Goal: Obtain resource: Obtain resource

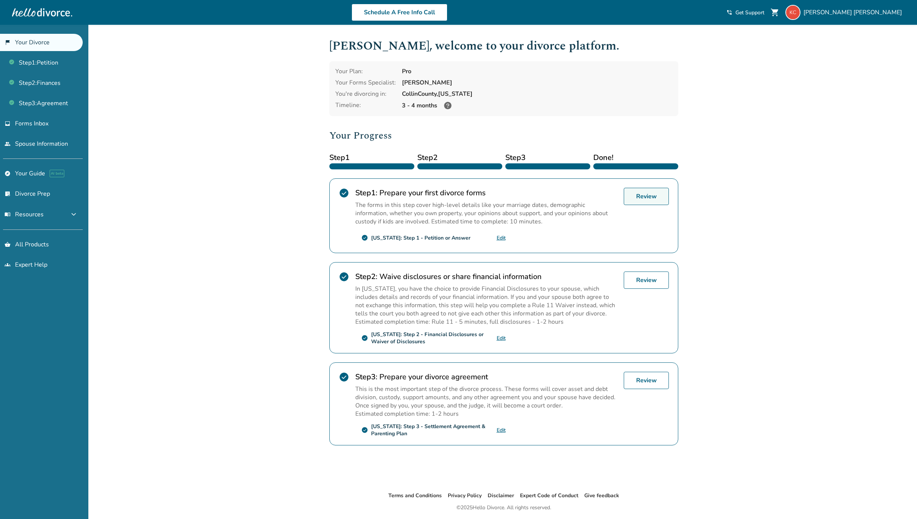
click at [661, 199] on link "Review" at bounding box center [645, 196] width 45 height 17
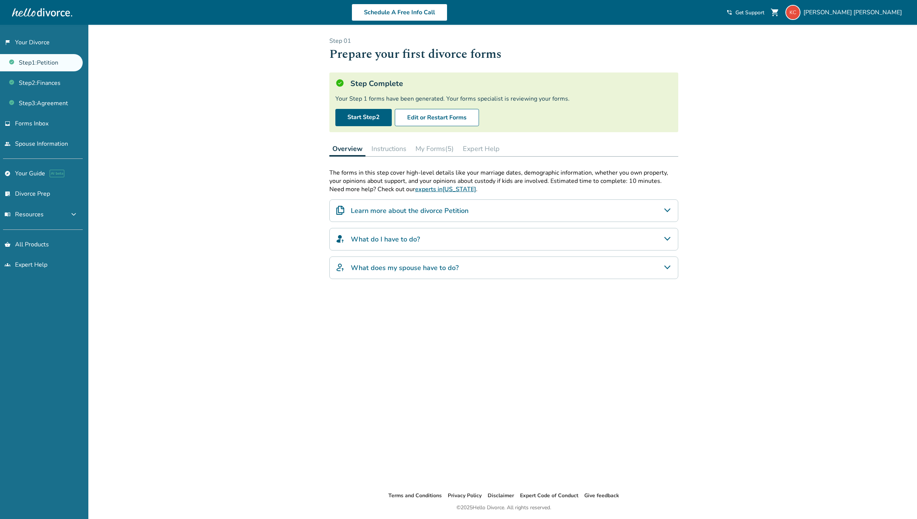
click at [425, 216] on div "Learn more about the divorce Petition" at bounding box center [503, 211] width 349 height 23
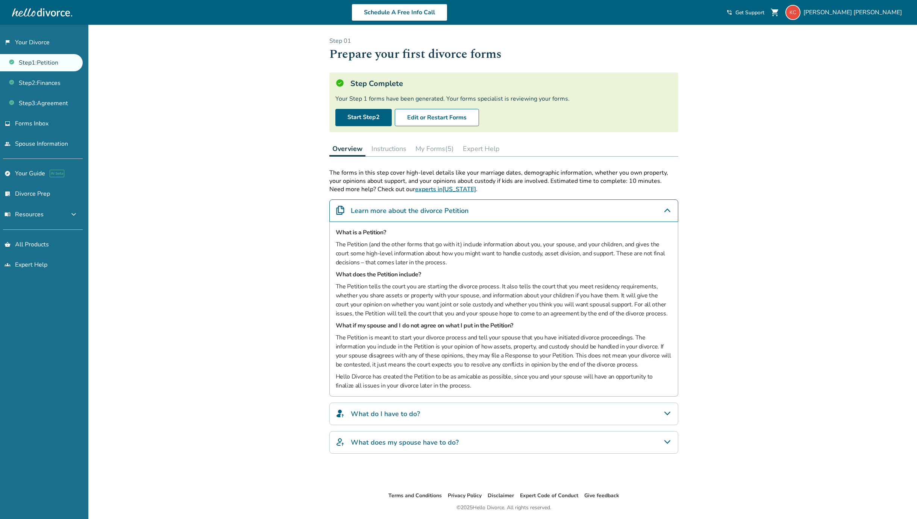
click at [437, 142] on button "My Forms (5)" at bounding box center [434, 148] width 44 height 15
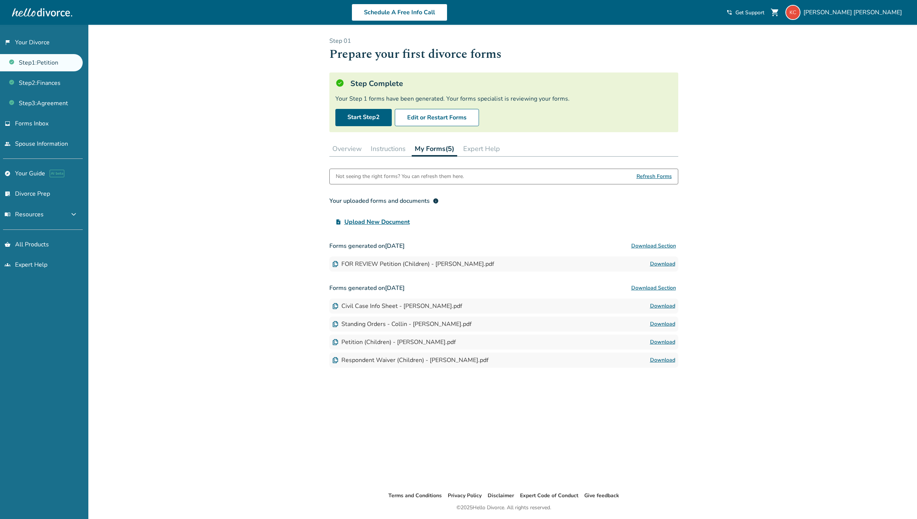
click at [386, 148] on button "Instructions" at bounding box center [388, 148] width 41 height 15
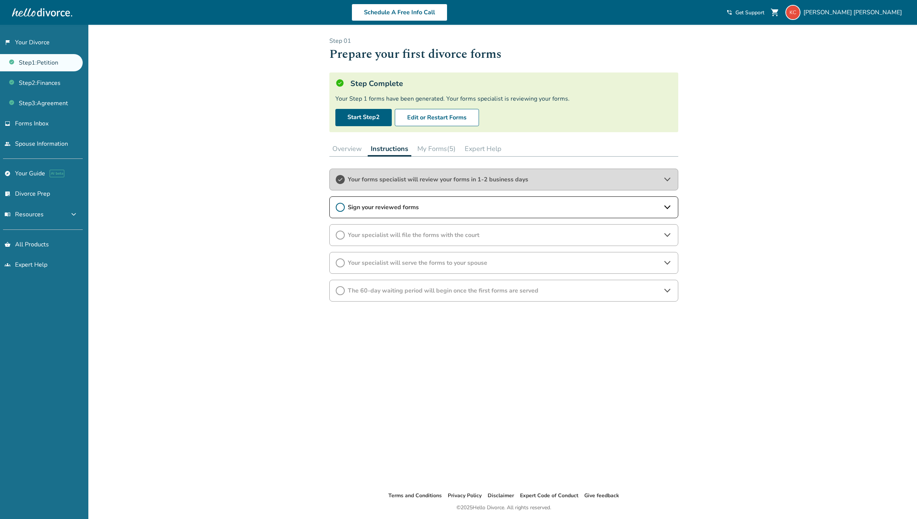
click at [372, 209] on span "Sign your reviewed forms" at bounding box center [504, 207] width 312 height 8
click at [340, 207] on icon at bounding box center [340, 207] width 9 height 9
click at [340, 147] on button "Overview" at bounding box center [346, 148] width 35 height 15
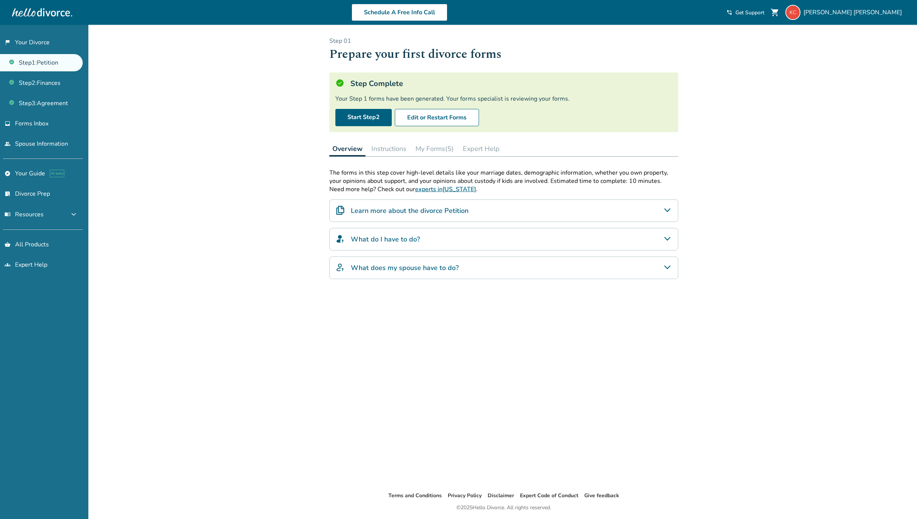
click at [398, 144] on button "Instructions" at bounding box center [388, 148] width 41 height 15
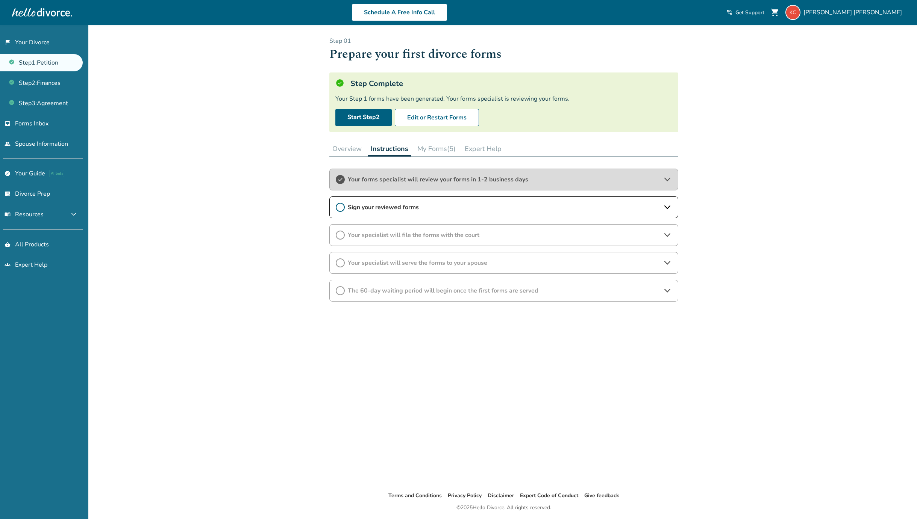
click at [429, 148] on button "My Forms (5)" at bounding box center [436, 148] width 44 height 15
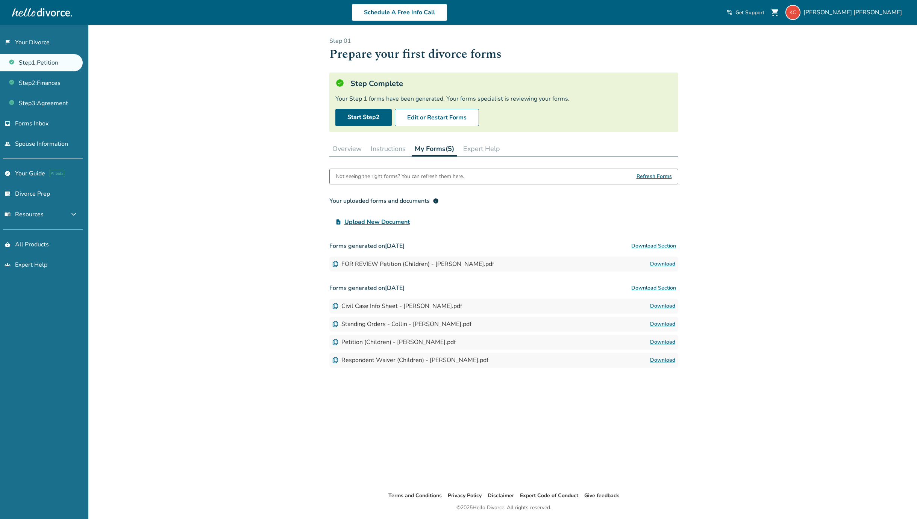
click at [661, 263] on link "Download" at bounding box center [662, 264] width 25 height 9
